Goal: Transaction & Acquisition: Purchase product/service

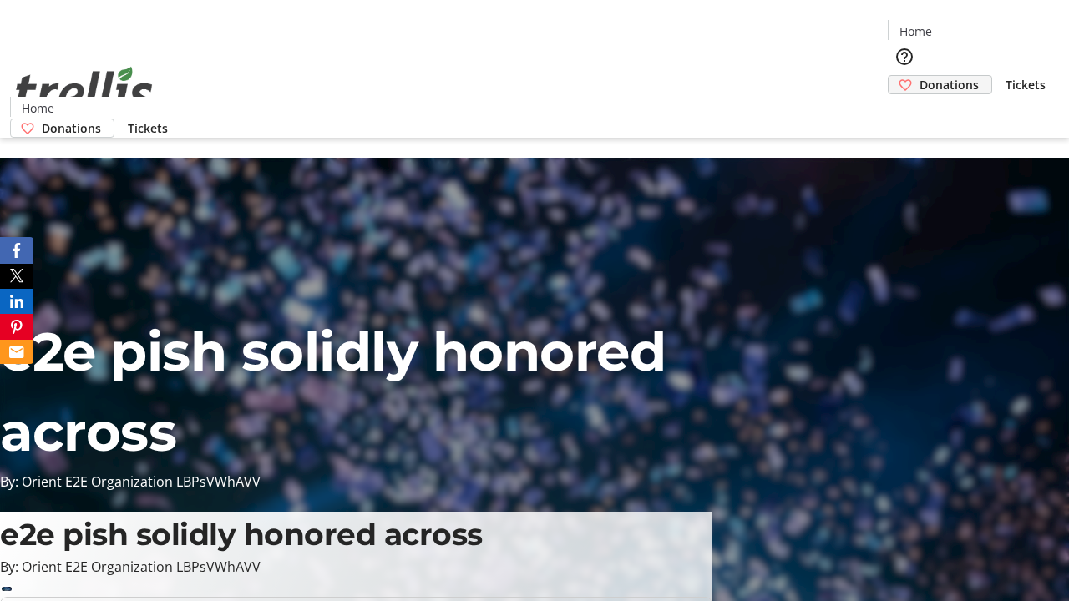
click at [920, 76] on span "Donations" at bounding box center [949, 85] width 59 height 18
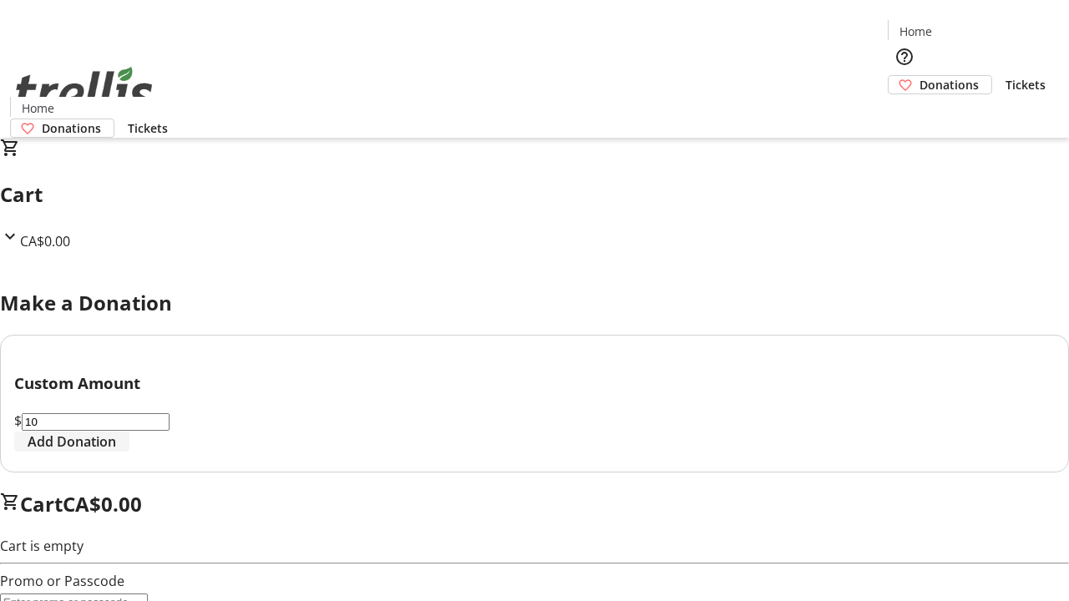
click at [116, 452] on span "Add Donation" at bounding box center [72, 442] width 89 height 20
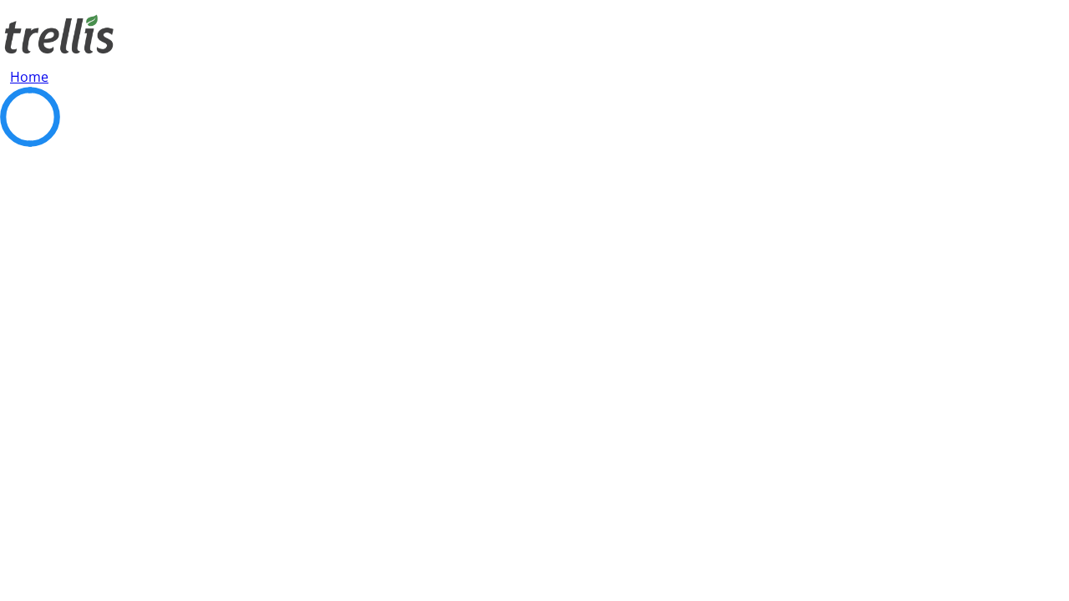
select select "CA"
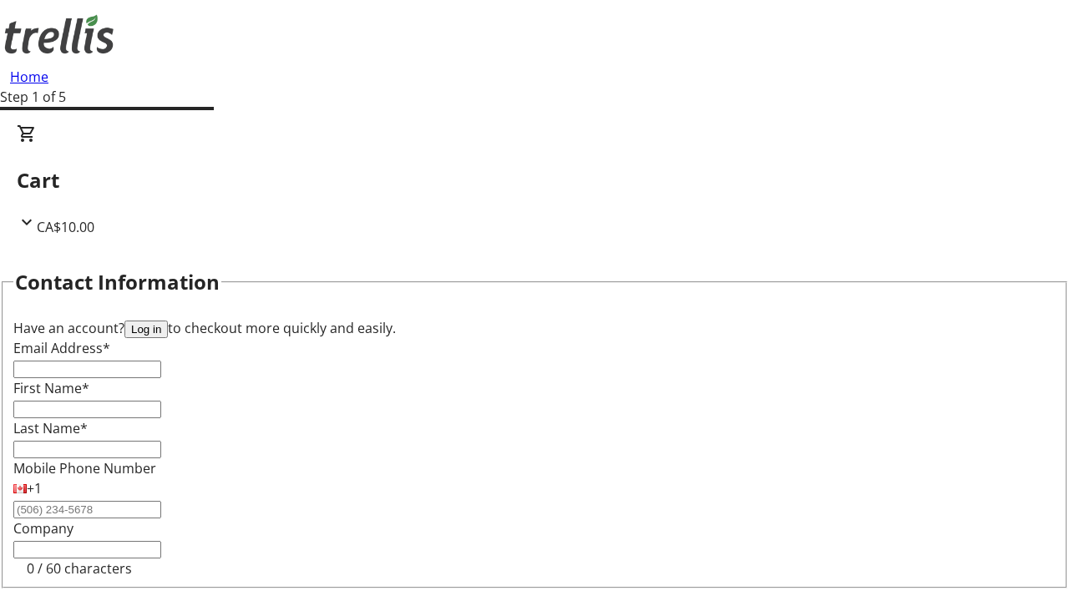
click at [168, 321] on button "Log in" at bounding box center [145, 330] width 43 height 18
